Goal: Transaction & Acquisition: Purchase product/service

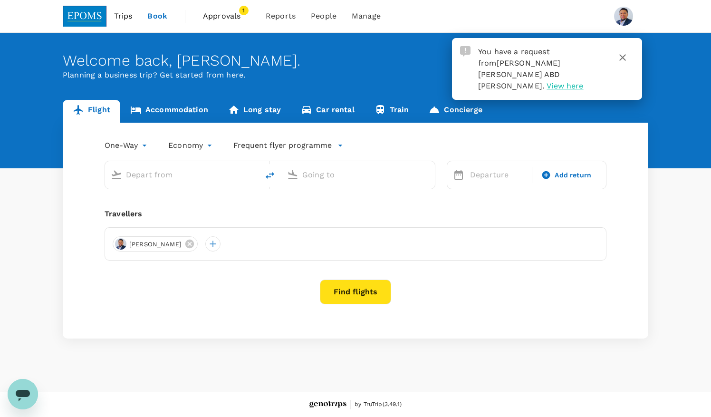
type input "roundtrip"
type input "Kuala Lumpur Intl ([GEOGRAPHIC_DATA])"
type input "Kota Kinabalu Intl (BKI)"
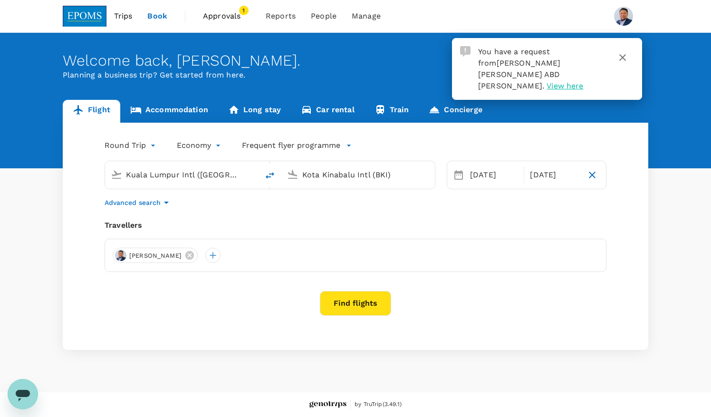
click at [554, 81] on span "View here" at bounding box center [564, 85] width 37 height 9
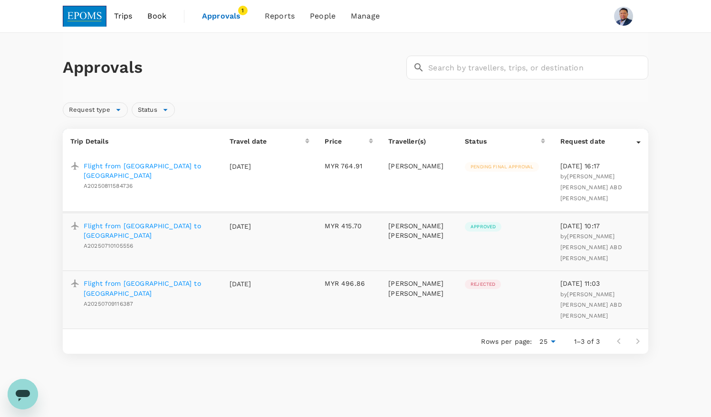
click at [221, 19] on span "Approvals" at bounding box center [226, 15] width 48 height 11
click at [158, 167] on p "Flight from [GEOGRAPHIC_DATA] to [GEOGRAPHIC_DATA]" at bounding box center [149, 170] width 131 height 19
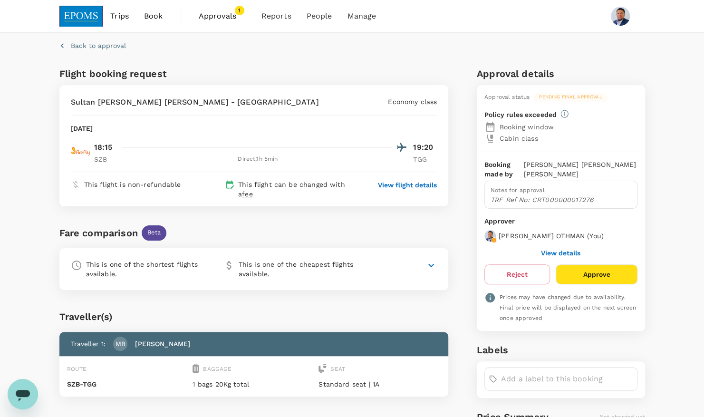
click at [605, 271] on button "Approve" at bounding box center [596, 274] width 81 height 20
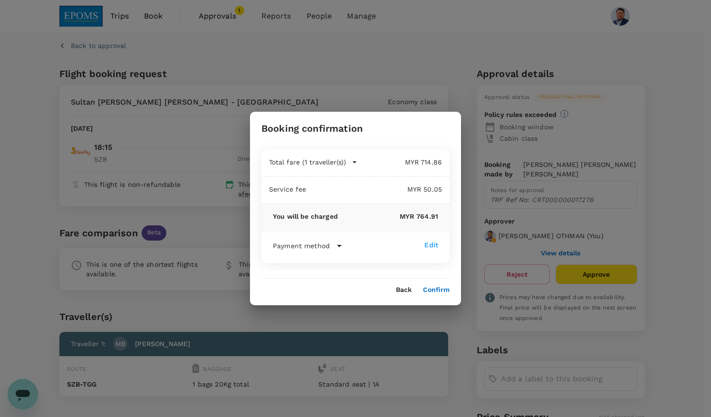
click at [439, 290] on button "Confirm" at bounding box center [436, 290] width 27 height 8
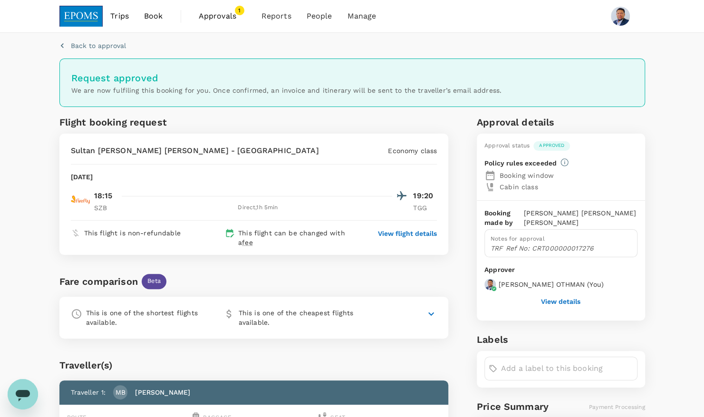
click at [210, 17] on span "Approvals" at bounding box center [223, 15] width 48 height 11
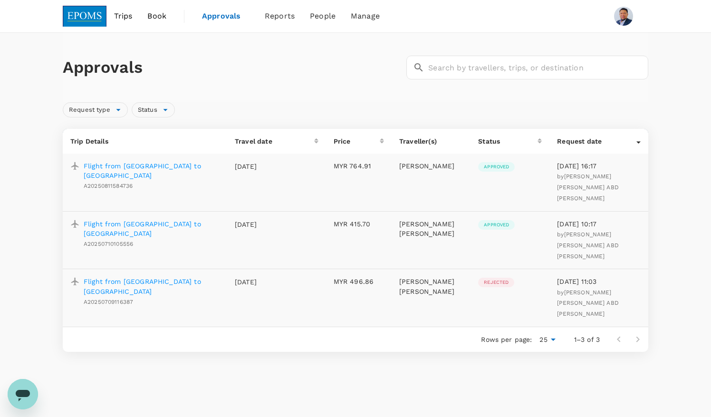
click at [125, 16] on span "Trips" at bounding box center [123, 15] width 19 height 11
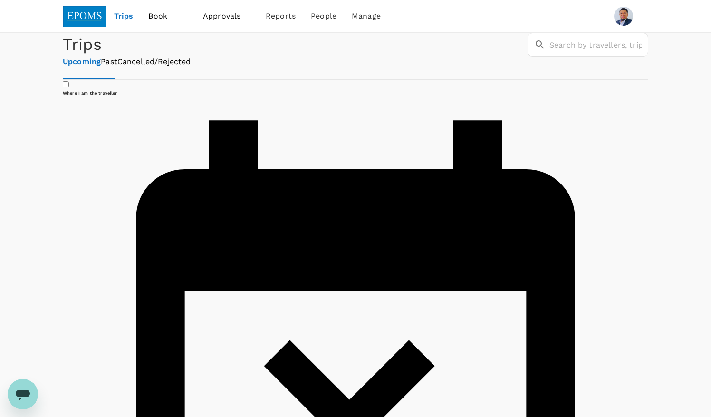
click at [154, 14] on span "Book" at bounding box center [157, 15] width 19 height 11
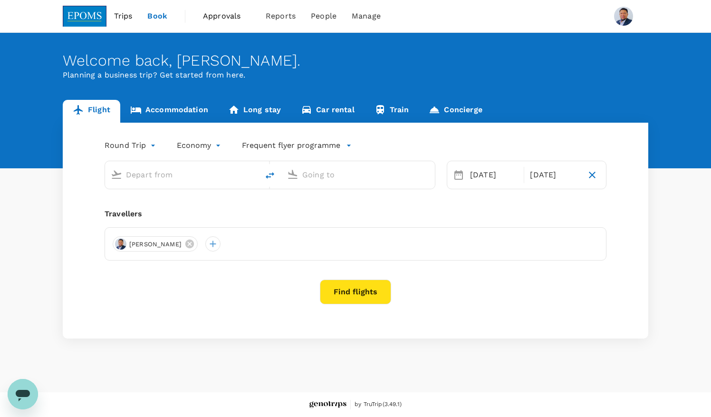
type input "Kuala Lumpur Intl ([GEOGRAPHIC_DATA])"
type input "Kota Kinabalu Intl (BKI)"
type input "Kuala Lumpur Intl ([GEOGRAPHIC_DATA])"
type input "Kota Kinabalu Intl (BKI)"
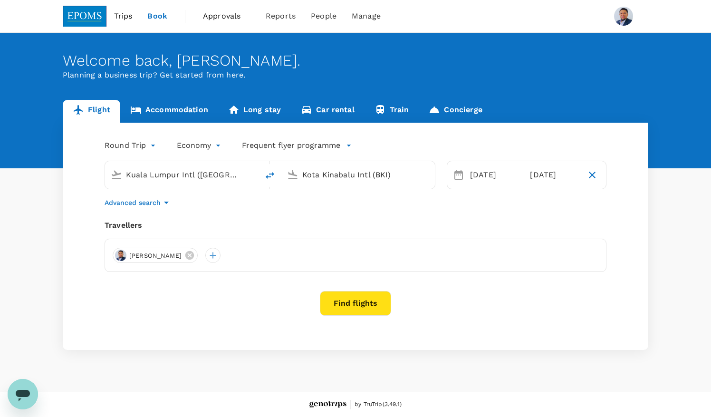
click at [343, 300] on button "Find flights" at bounding box center [355, 303] width 71 height 25
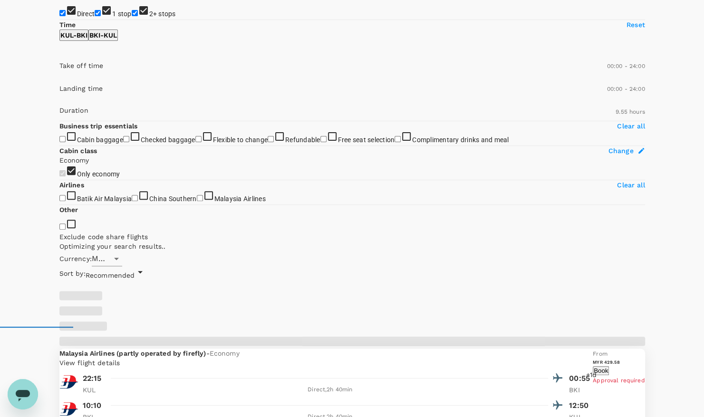
scroll to position [95, 0]
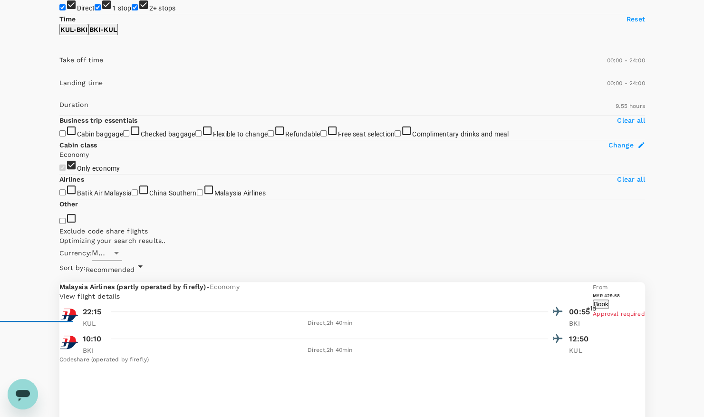
click at [132, 10] on input "2+ stops" at bounding box center [135, 7] width 6 height 6
checkbox input "false"
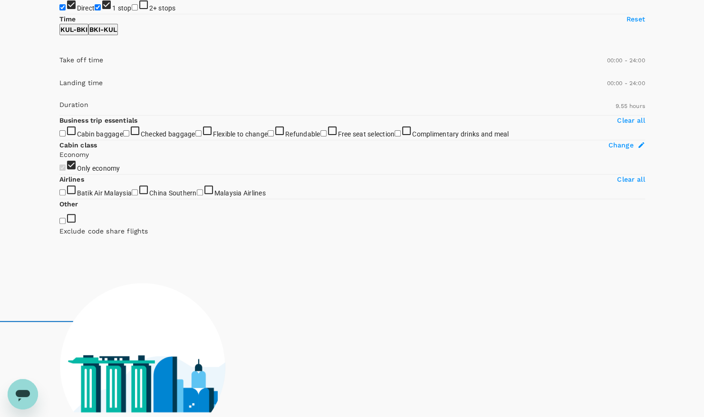
click at [95, 10] on input "1 stop" at bounding box center [98, 7] width 6 height 6
checkbox input "false"
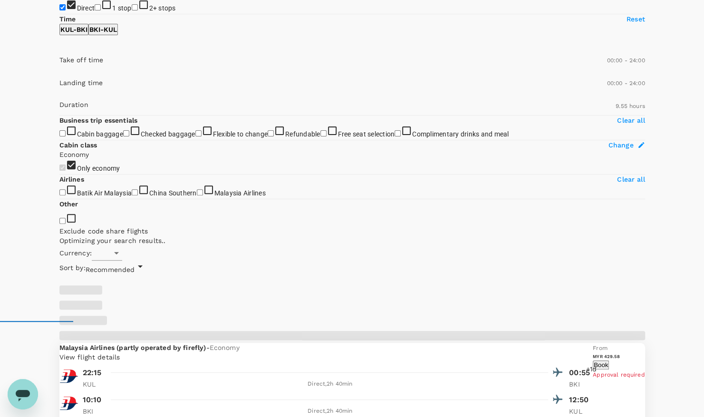
type input "MYR"
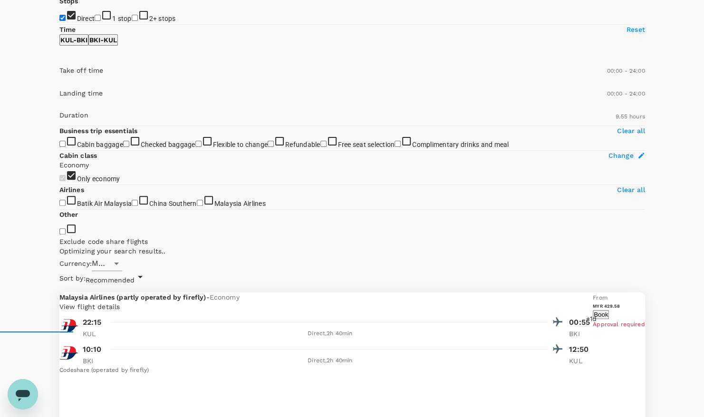
scroll to position [0, 0]
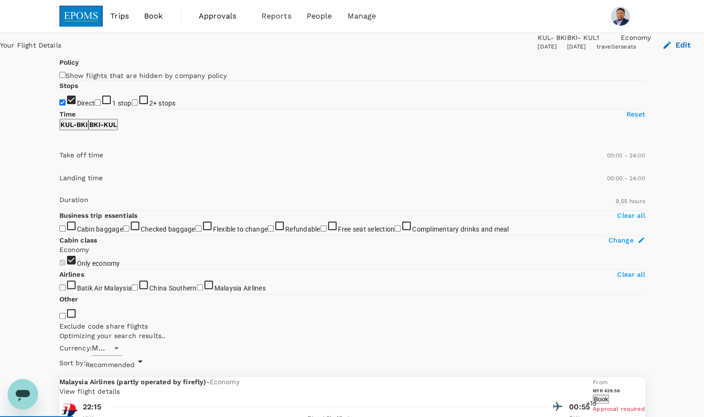
click at [146, 355] on icon at bounding box center [139, 360] width 11 height 11
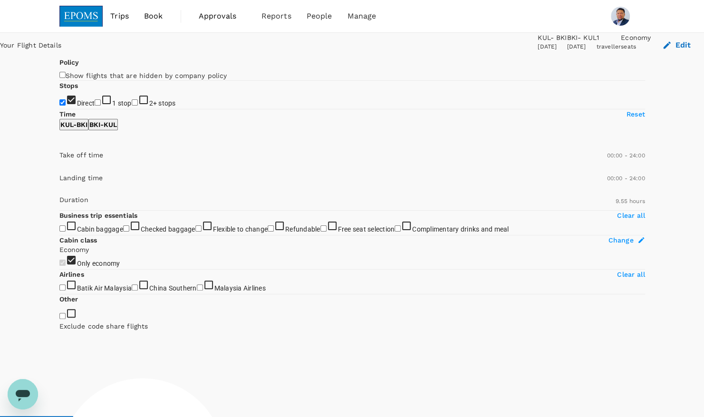
type input "1625"
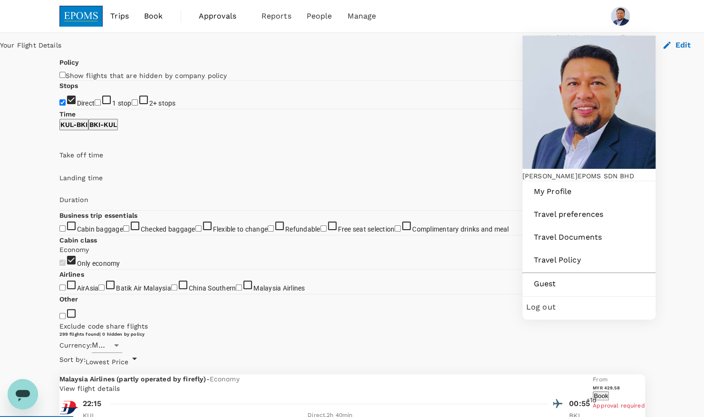
click at [575, 301] on span "Log out" at bounding box center [588, 306] width 125 height 11
